Goal: Information Seeking & Learning: Learn about a topic

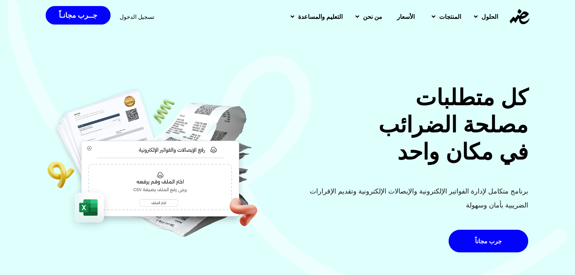
click at [493, 149] on h2 "كل متطلبات مصلحة الضرائب في مكان واحد" at bounding box center [410, 124] width 236 height 81
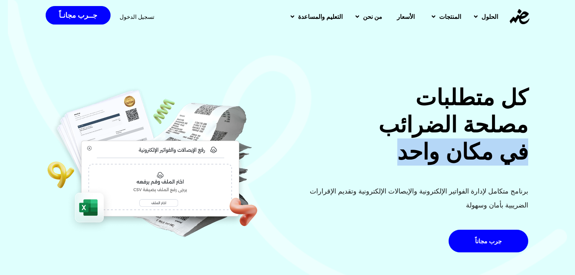
click at [493, 149] on h2 "كل متطلبات مصلحة الضرائب في مكان واحد" at bounding box center [410, 124] width 236 height 81
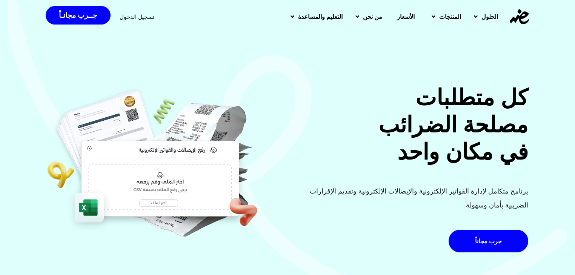
click at [513, 110] on h2 "كل متطلبات مصلحة الضرائب في مكان واحد" at bounding box center [410, 124] width 236 height 81
drag, startPoint x: 513, startPoint y: 110, endPoint x: 502, endPoint y: 113, distance: 11.0
click at [502, 113] on h2 "كل متطلبات مصلحة الضرائب في مكان واحد" at bounding box center [410, 124] width 236 height 81
click at [510, 103] on h2 "كل متطلبات مصلحة الضرائب في مكان واحد" at bounding box center [410, 124] width 236 height 81
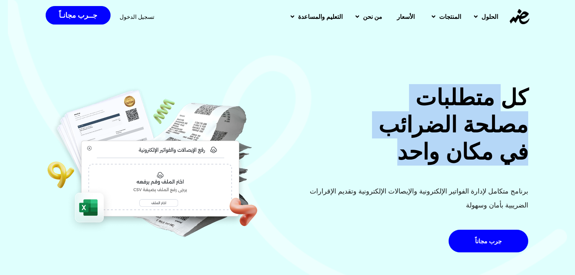
drag, startPoint x: 510, startPoint y: 103, endPoint x: 450, endPoint y: 148, distance: 74.8
click at [450, 148] on h2 "كل متطلبات مصلحة الضرائب في مكان واحد" at bounding box center [410, 124] width 236 height 81
